Goal: Navigation & Orientation: Find specific page/section

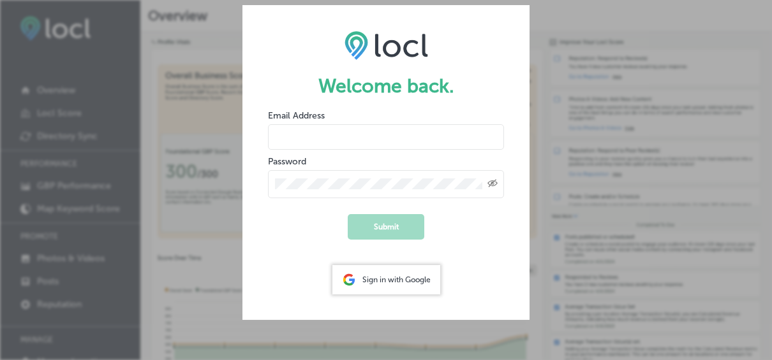
type input "[EMAIL_ADDRESS][DOMAIN_NAME]"
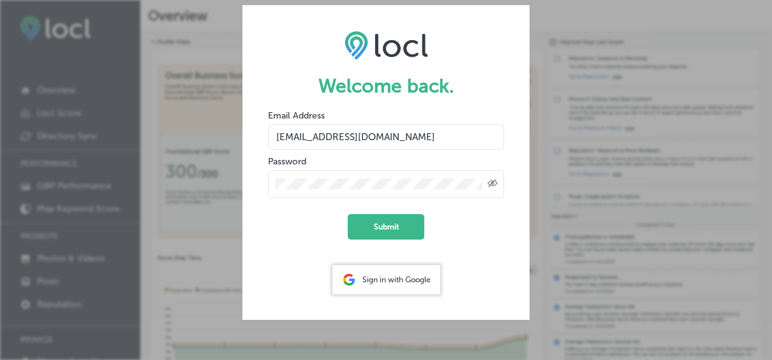
click at [270, 249] on form "Welcome back. Email Address [EMAIL_ADDRESS][DOMAIN_NAME] Password Created with …" at bounding box center [385, 162] width 287 height 315
click at [360, 232] on button "Submit" at bounding box center [386, 227] width 77 height 26
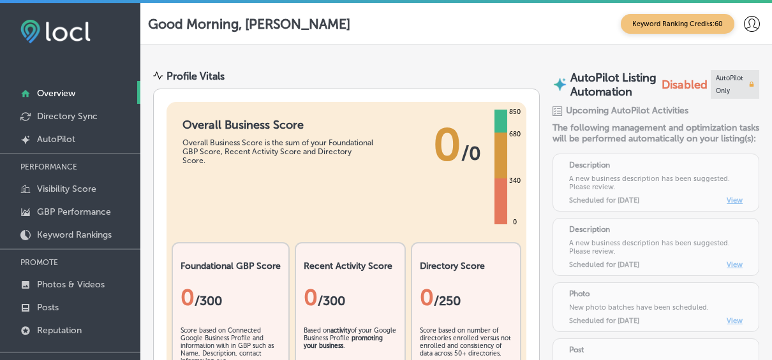
click at [81, 93] on link "Overview" at bounding box center [70, 92] width 140 height 23
click at [89, 112] on p "Directory Sync" at bounding box center [67, 116] width 61 height 11
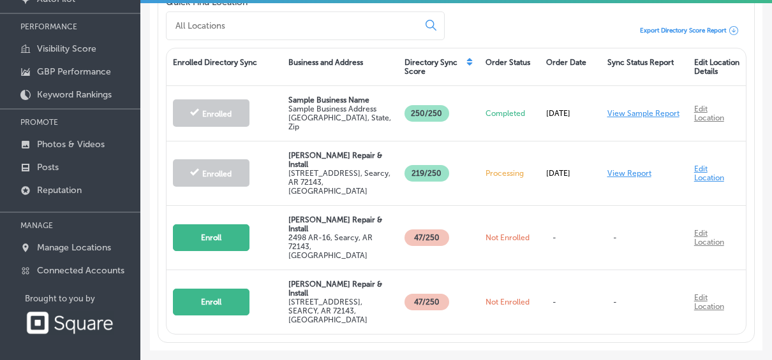
scroll to position [158, 0]
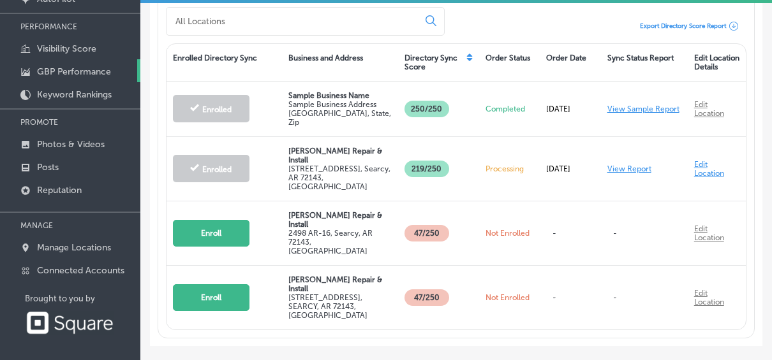
click at [88, 71] on p "GBP Performance" at bounding box center [74, 71] width 74 height 11
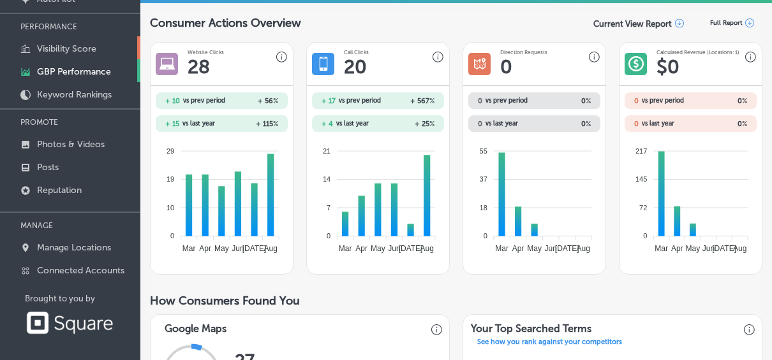
click at [77, 45] on p "Visibility Score" at bounding box center [66, 48] width 59 height 11
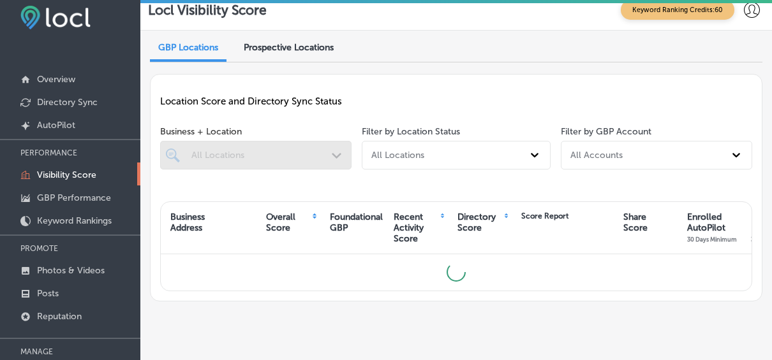
scroll to position [13, 0]
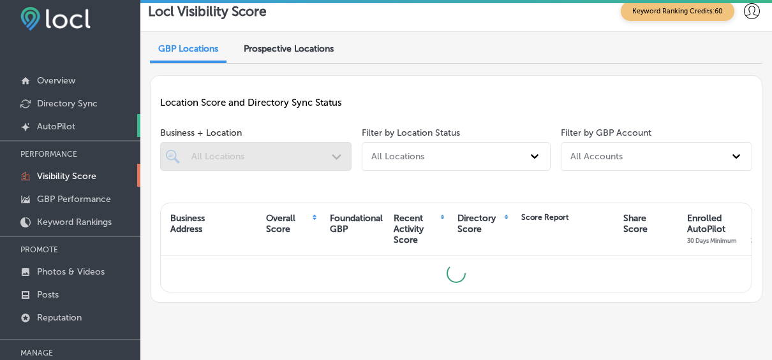
click at [51, 123] on p "AutoPilot" at bounding box center [56, 126] width 38 height 11
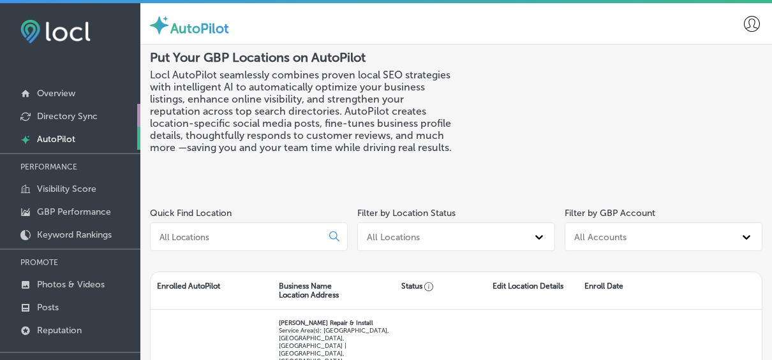
click at [62, 117] on p "Directory Sync" at bounding box center [67, 116] width 61 height 11
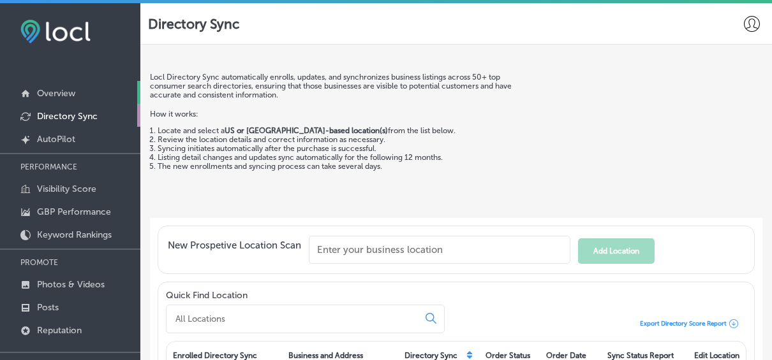
click at [65, 95] on p "Overview" at bounding box center [56, 93] width 38 height 11
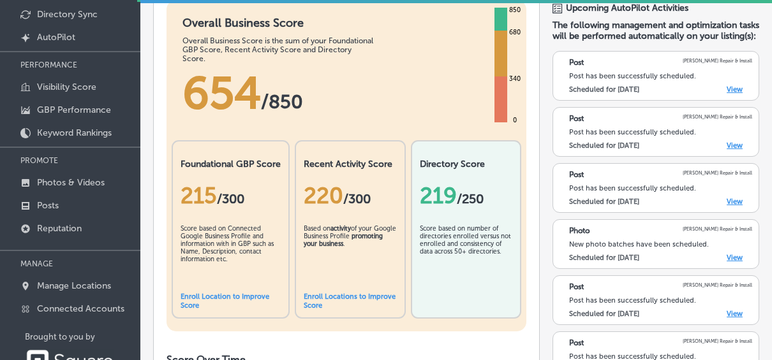
scroll to position [128, 0]
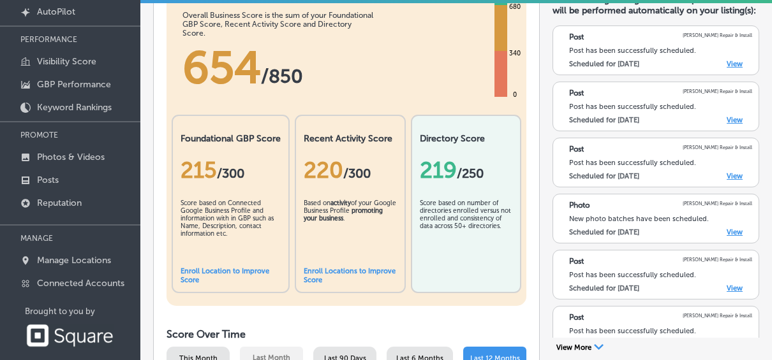
click at [216, 270] on link "Enroll Location to Improve Score" at bounding box center [225, 275] width 89 height 17
